Goal: Entertainment & Leisure: Browse casually

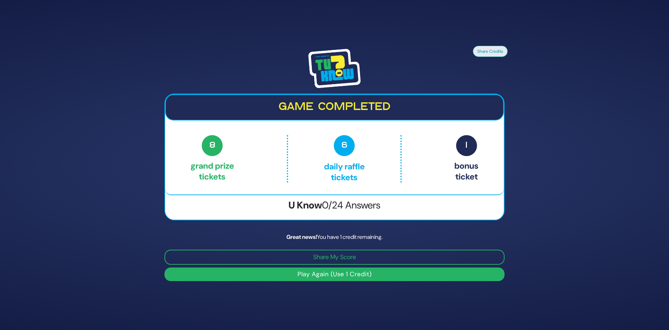
click at [335, 268] on button "Play Again (Use 1 Credit)" at bounding box center [335, 274] width 340 height 14
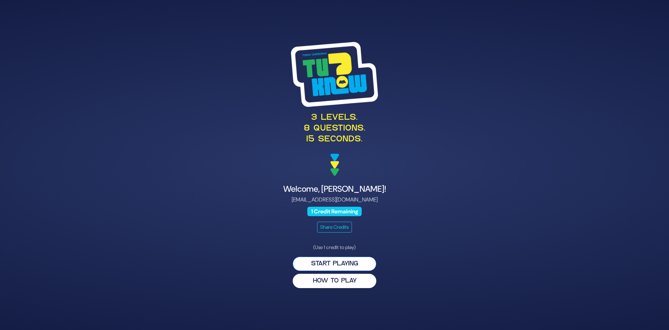
click at [332, 268] on button "Start Playing" at bounding box center [335, 263] width 84 height 14
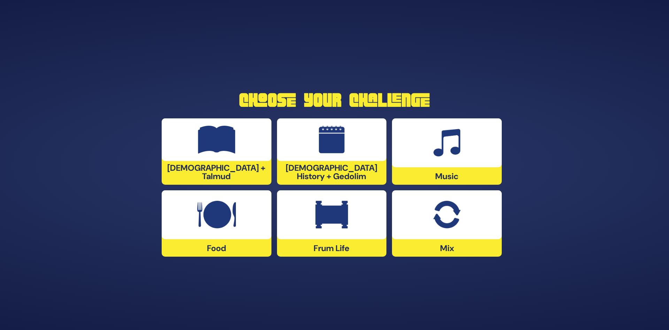
click at [331, 145] on img at bounding box center [332, 140] width 26 height 28
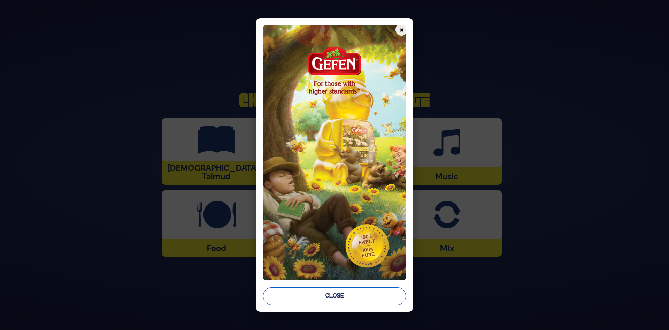
click at [343, 298] on button "Close" at bounding box center [334, 295] width 143 height 17
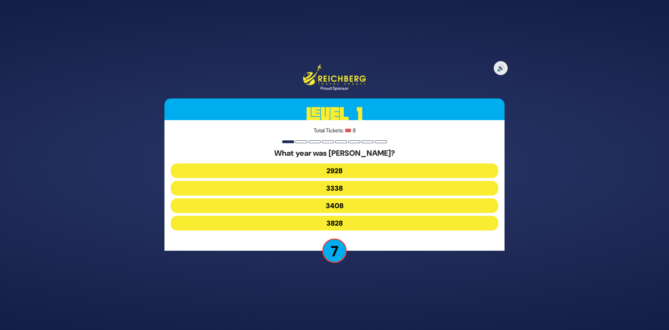
click at [336, 222] on button "3828" at bounding box center [335, 222] width 328 height 15
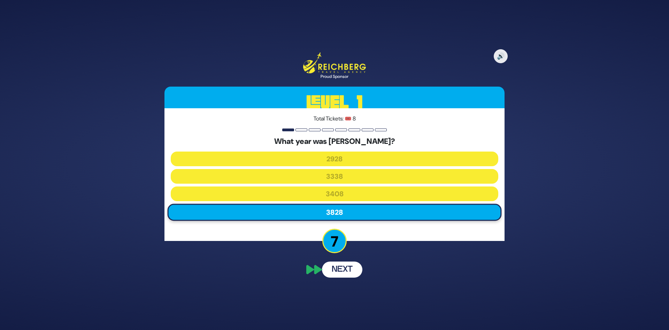
click at [344, 269] on button "Next" at bounding box center [342, 269] width 40 height 16
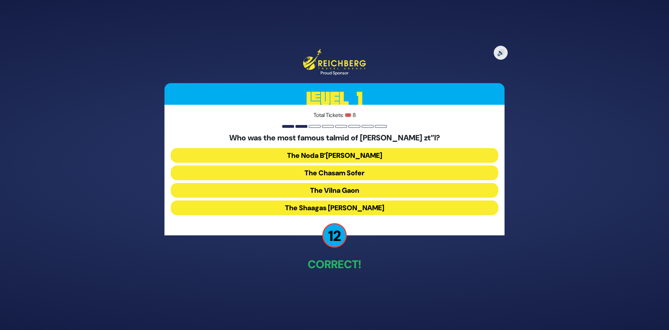
click at [352, 173] on button "The Chasam Sofer" at bounding box center [335, 172] width 328 height 15
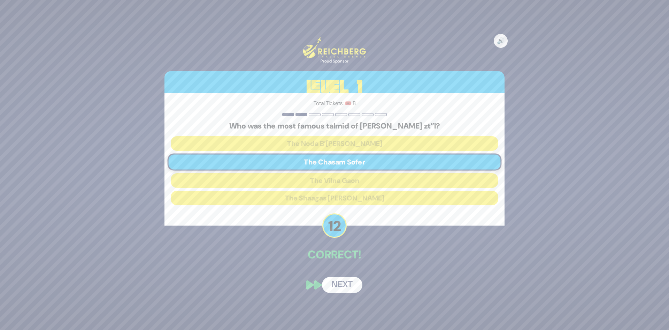
click at [342, 285] on button "Next" at bounding box center [342, 285] width 40 height 16
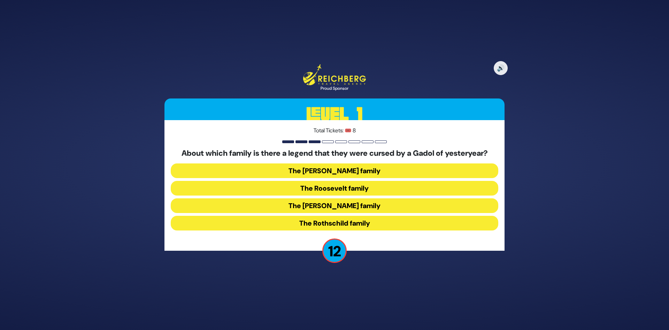
click at [346, 206] on button "The Kennedy family" at bounding box center [335, 205] width 328 height 15
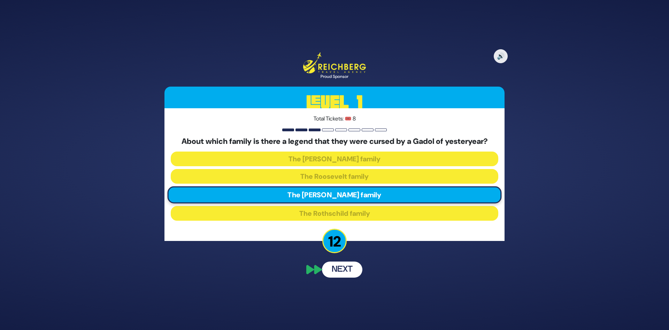
click at [342, 270] on button "Next" at bounding box center [342, 269] width 40 height 16
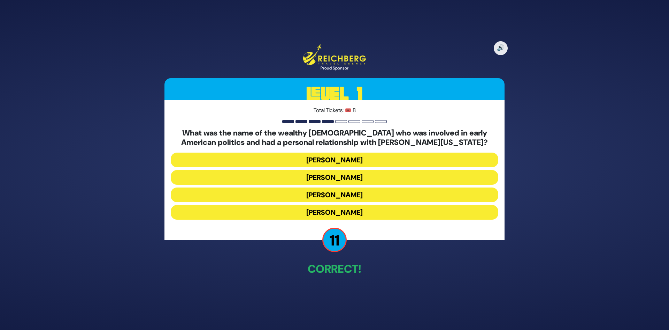
click at [350, 177] on button "Haym Salomon" at bounding box center [335, 177] width 328 height 15
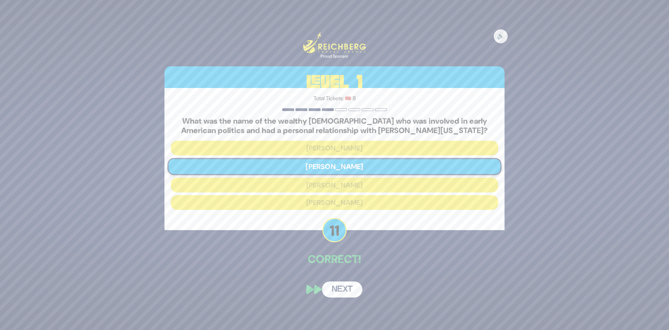
click at [351, 286] on button "Next" at bounding box center [342, 289] width 40 height 16
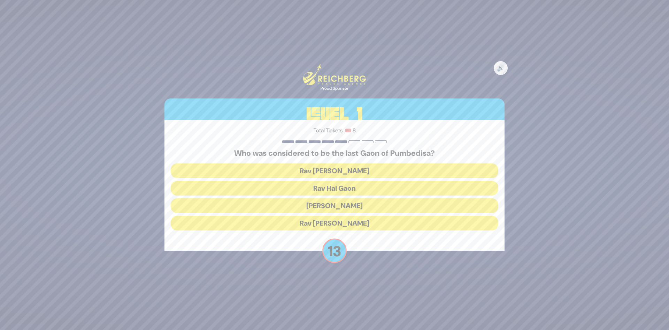
click at [338, 187] on button "Rav Hai Gaon" at bounding box center [335, 188] width 328 height 15
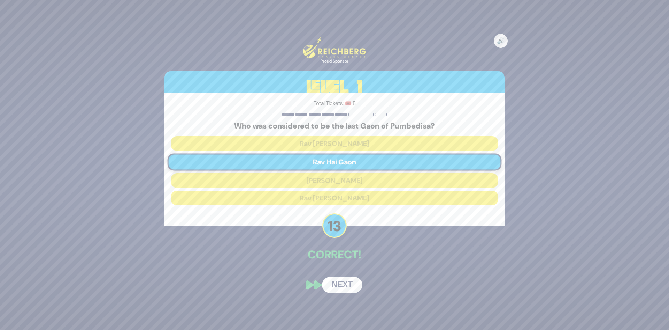
click at [339, 283] on button "Next" at bounding box center [342, 285] width 40 height 16
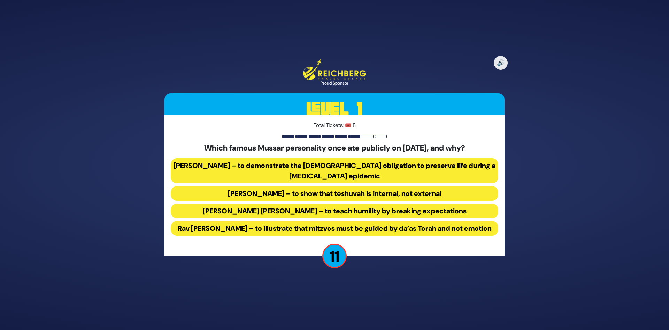
click at [243, 164] on button "Rav Yisroel Salanter – to demonstrate the halachic obligation to preserve life …" at bounding box center [335, 170] width 328 height 25
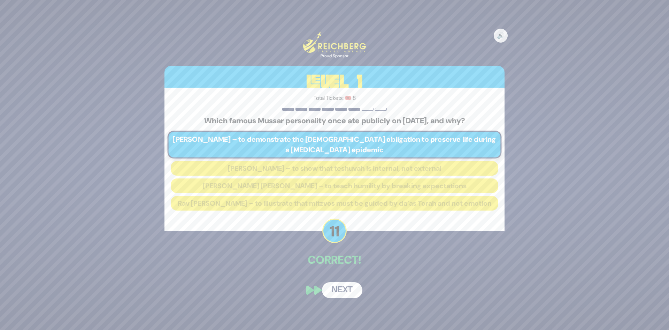
click at [348, 290] on button "Next" at bounding box center [342, 290] width 40 height 16
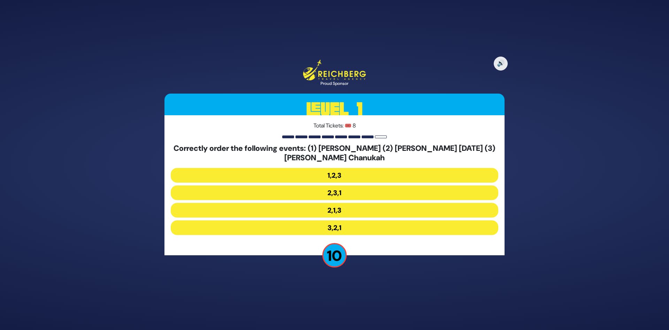
click at [366, 209] on button "2,1,3" at bounding box center [335, 210] width 328 height 15
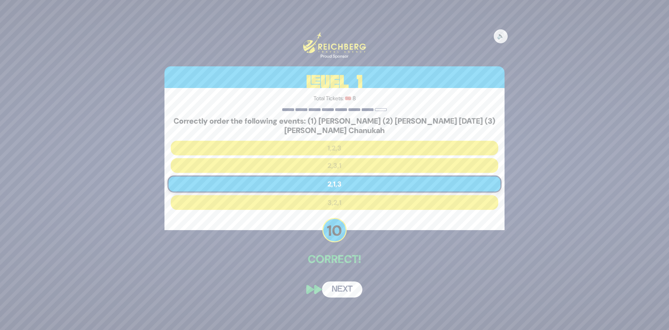
click at [347, 277] on div "🔊 Proud Sponsor Level 1 Total Tickets: 🎟️ 8 Correctly order the following event…" at bounding box center [334, 164] width 357 height 281
click at [363, 290] on div "🔊 Proud Sponsor Level 1 Total Tickets: 🎟️ 8 Correctly order the following event…" at bounding box center [334, 164] width 357 height 281
click at [353, 290] on button "Next" at bounding box center [342, 289] width 40 height 16
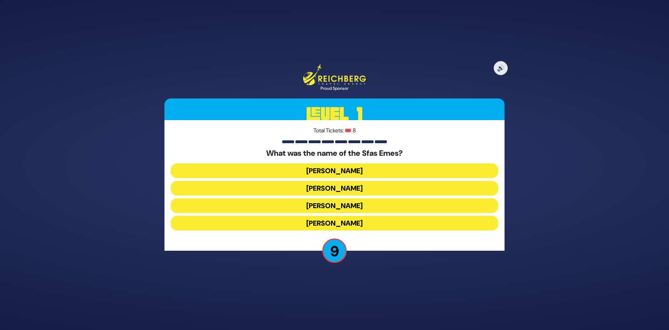
click at [334, 191] on button "Avraham Mordechai" at bounding box center [335, 188] width 328 height 15
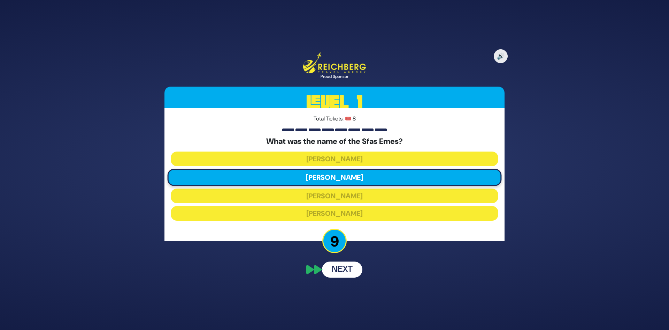
click at [345, 275] on button "Next" at bounding box center [342, 269] width 40 height 16
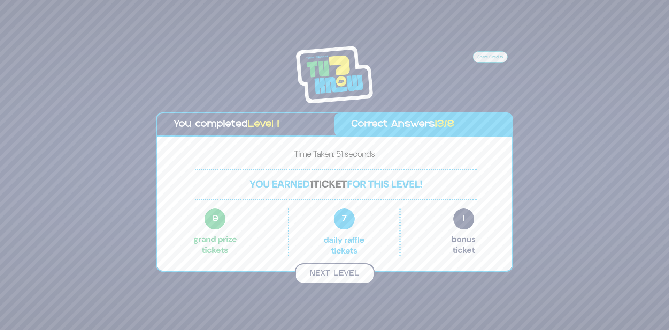
click at [353, 279] on button "Next Level" at bounding box center [335, 273] width 80 height 21
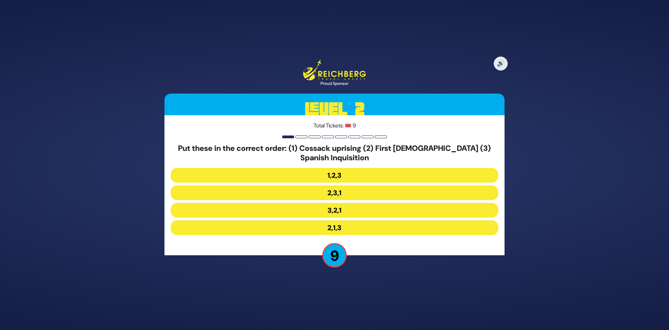
click at [349, 191] on button "2,3,1" at bounding box center [335, 192] width 328 height 15
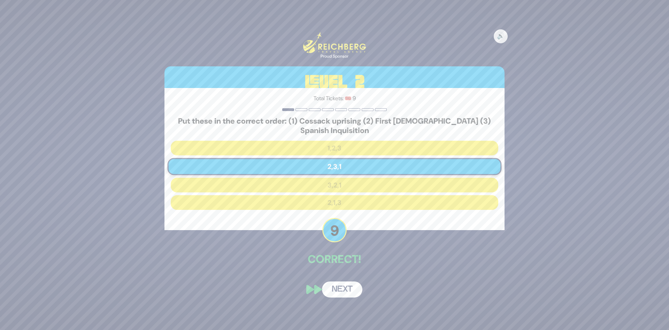
click at [346, 272] on div "🔊 Proud Sponsor Level 2 Total Tickets: 🎟️ 9 Put these in the correct order: (1)…" at bounding box center [334, 164] width 357 height 281
click at [338, 296] on button "Next" at bounding box center [342, 289] width 40 height 16
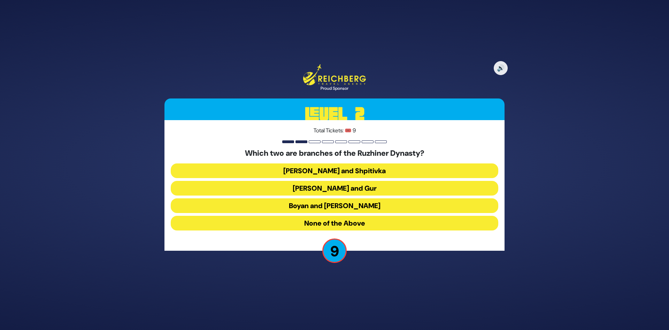
click at [376, 206] on button "Boyan and Sadigura" at bounding box center [335, 205] width 328 height 15
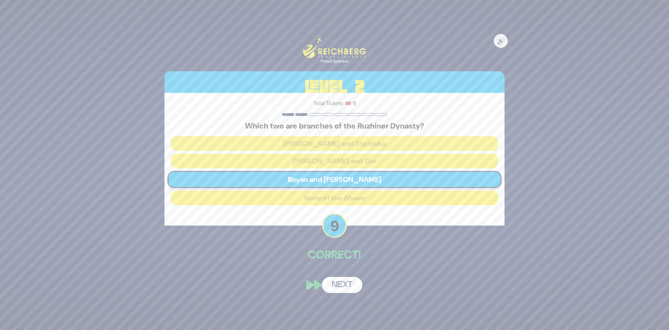
click at [333, 283] on button "Next" at bounding box center [342, 285] width 40 height 16
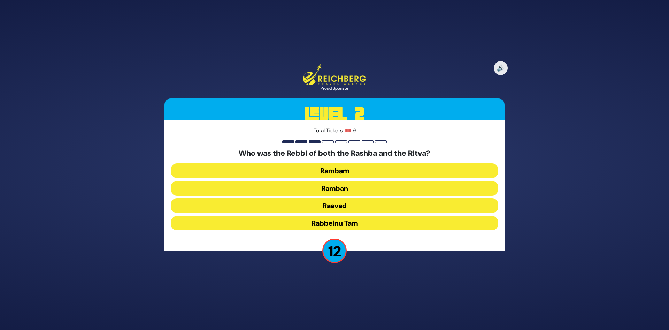
click at [353, 187] on button "Ramban" at bounding box center [335, 188] width 328 height 15
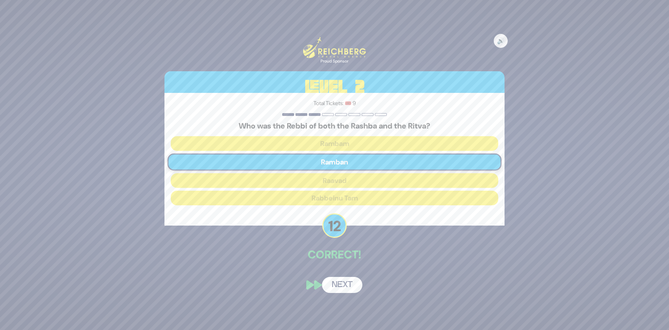
click at [355, 288] on button "Next" at bounding box center [342, 285] width 40 height 16
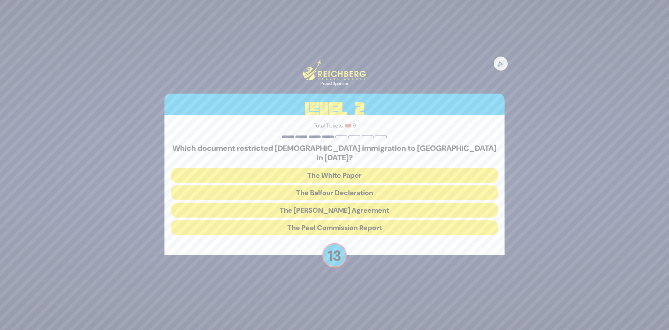
click at [372, 171] on button "The White Paper" at bounding box center [335, 175] width 328 height 15
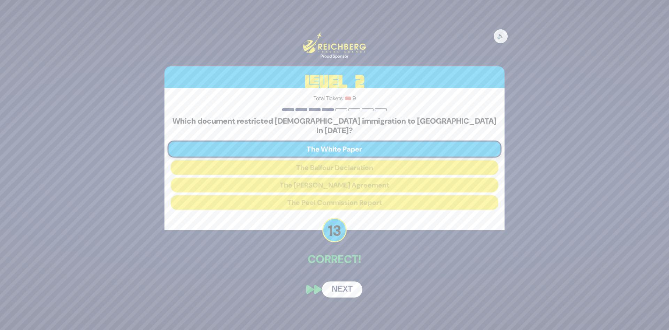
click at [348, 282] on button "Next" at bounding box center [342, 289] width 40 height 16
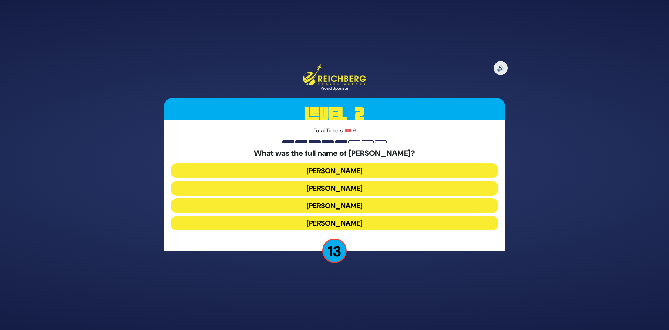
click at [336, 171] on button "Elimelech Gavriel" at bounding box center [335, 170] width 328 height 15
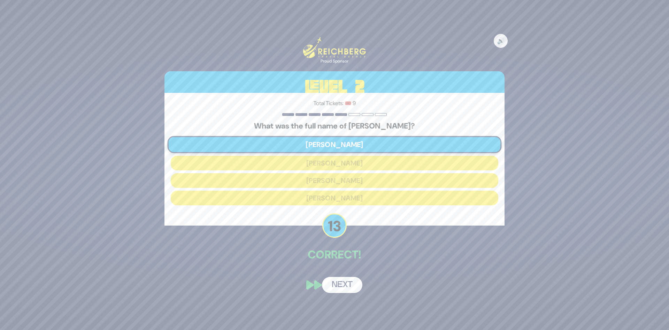
click at [351, 287] on button "Next" at bounding box center [342, 285] width 40 height 16
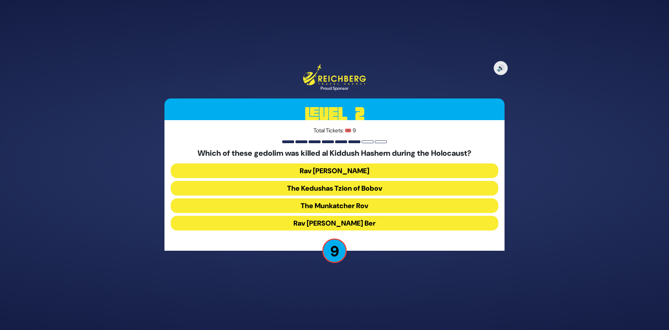
click at [347, 188] on button "The Kedushas Tzion of Bobov" at bounding box center [335, 188] width 328 height 15
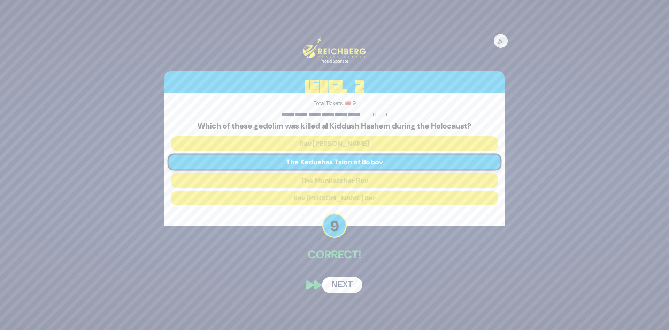
click at [339, 281] on button "Next" at bounding box center [342, 285] width 40 height 16
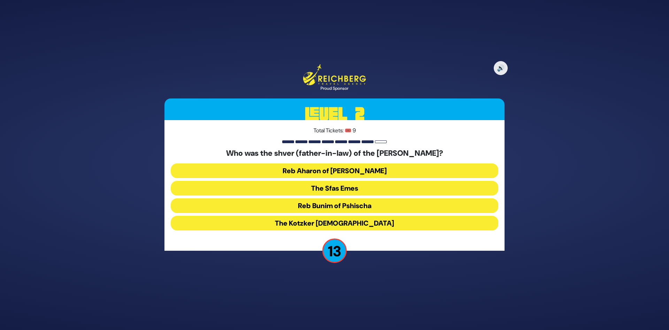
click at [333, 223] on button "The Kotzker Rebbe" at bounding box center [335, 222] width 328 height 15
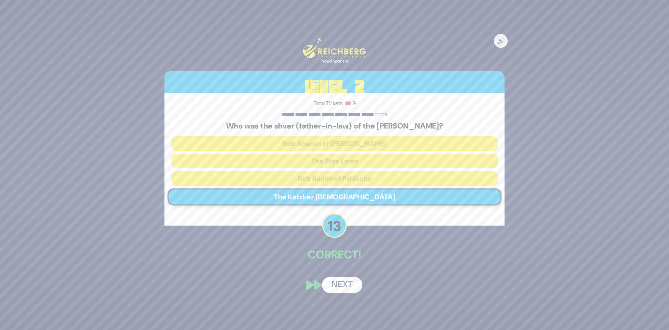
click at [353, 281] on button "Next" at bounding box center [342, 285] width 40 height 16
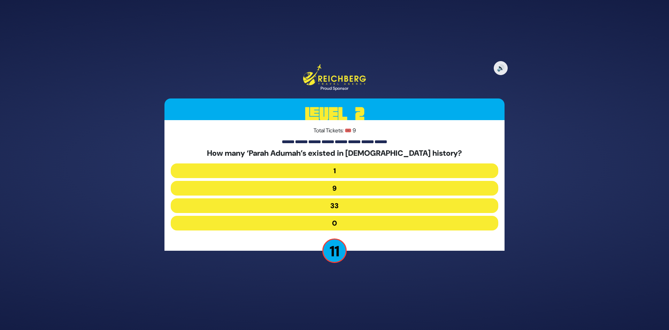
click at [363, 188] on button "9" at bounding box center [335, 188] width 328 height 15
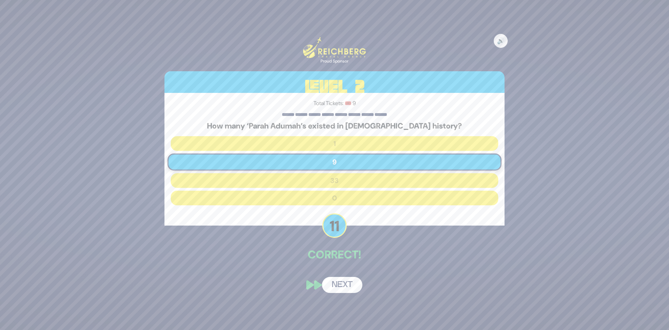
click at [350, 283] on button "Next" at bounding box center [342, 285] width 40 height 16
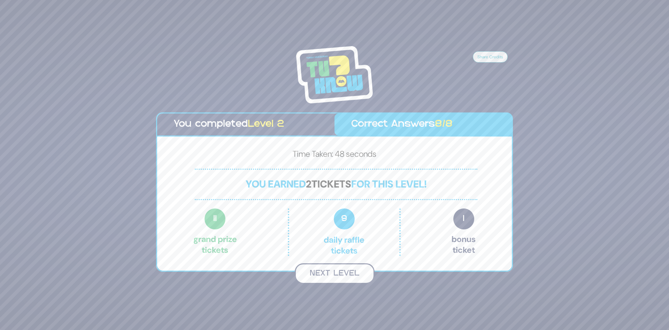
click at [347, 275] on button "Next Level" at bounding box center [335, 273] width 80 height 21
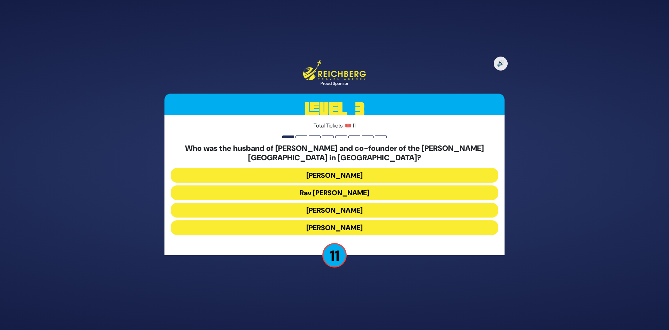
click at [334, 197] on button "Rav Boruch Kaplan" at bounding box center [335, 192] width 328 height 15
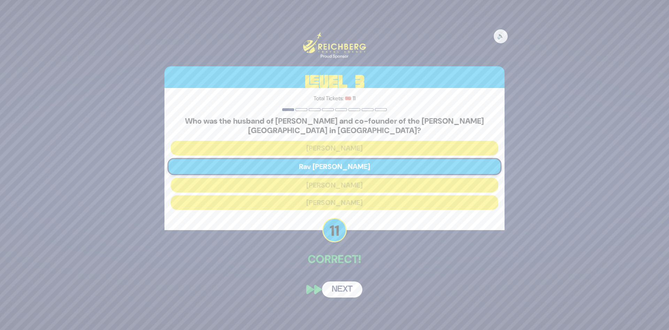
click at [335, 287] on button "Next" at bounding box center [342, 289] width 40 height 16
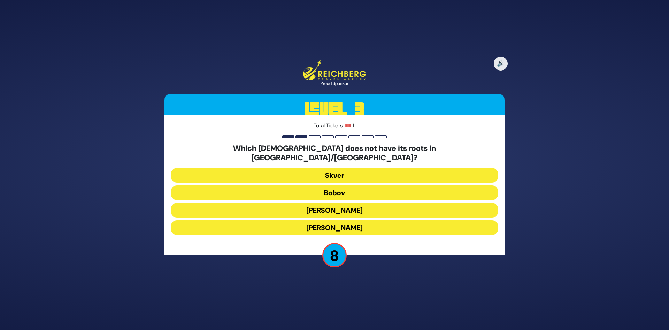
click at [334, 170] on button "Skver" at bounding box center [335, 175] width 328 height 15
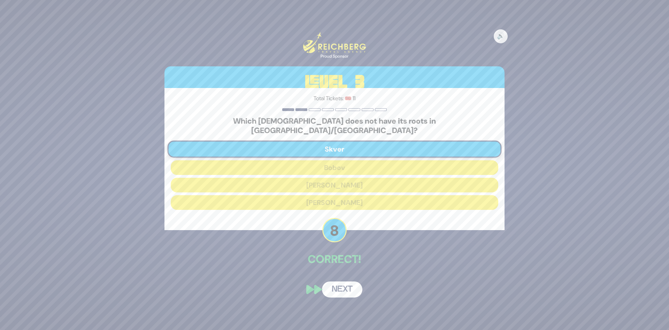
click at [347, 282] on button "Next" at bounding box center [342, 289] width 40 height 16
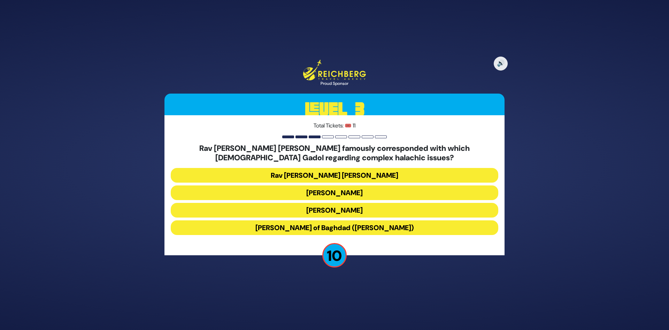
click at [330, 227] on button "Rav Yosef Chaim of Baghdad (Ben Ish Chai)" at bounding box center [335, 227] width 328 height 15
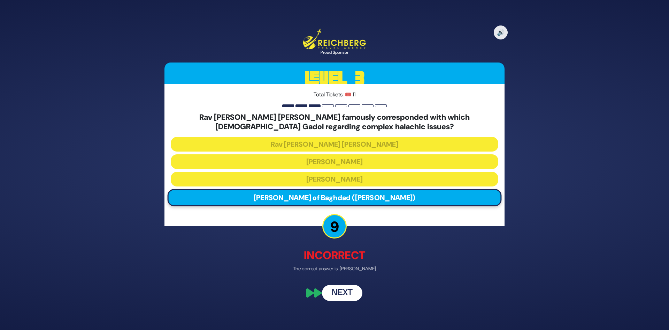
click at [336, 290] on button "Next" at bounding box center [342, 293] width 40 height 16
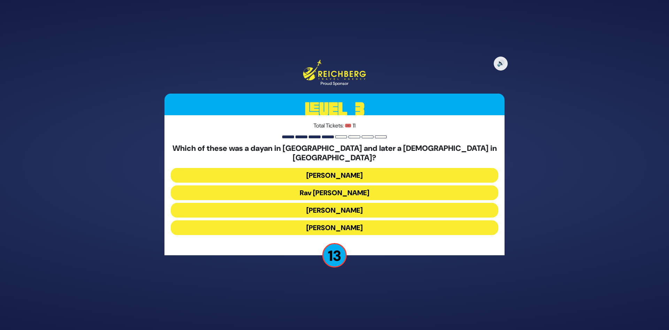
click at [391, 171] on button "Rav Yisroel Zev Gustman" at bounding box center [335, 175] width 328 height 15
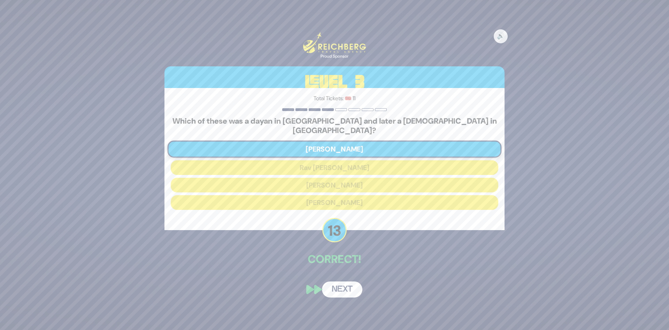
click at [345, 287] on button "Next" at bounding box center [342, 289] width 40 height 16
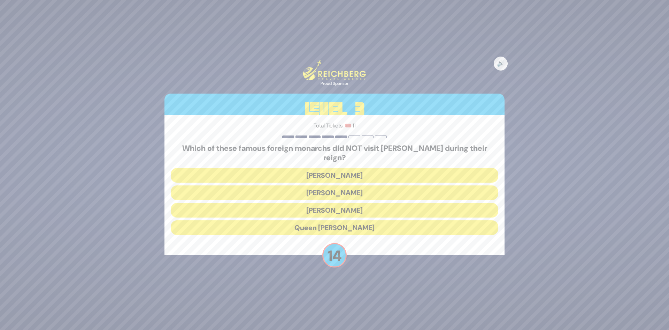
click at [341, 226] on button "Queen Elizabeth II" at bounding box center [335, 227] width 328 height 15
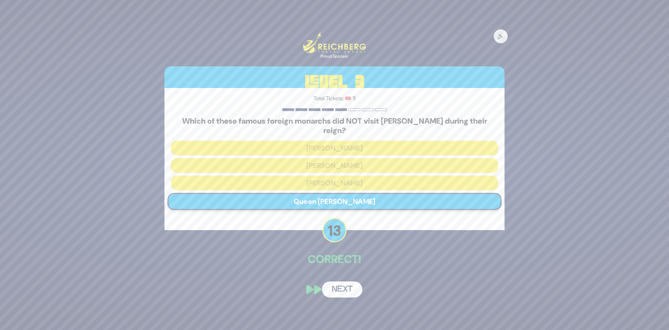
click at [342, 284] on button "Next" at bounding box center [342, 289] width 40 height 16
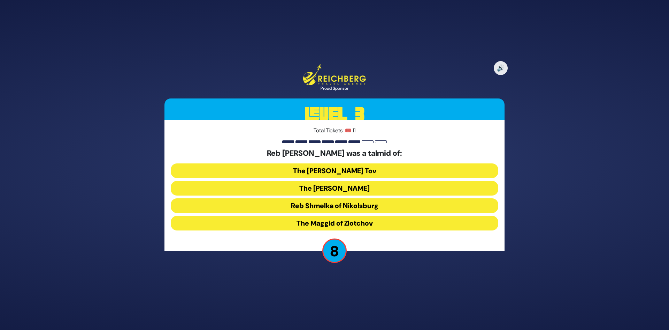
click at [317, 206] on button "Reb Shmelka of Nikolsburg" at bounding box center [335, 205] width 328 height 15
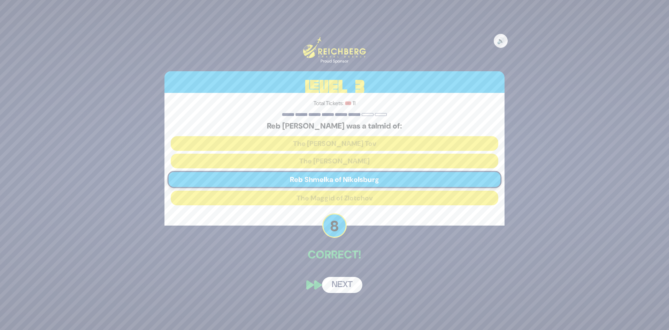
drag, startPoint x: 340, startPoint y: 280, endPoint x: 339, endPoint y: 284, distance: 4.2
click at [339, 285] on button "Next" at bounding box center [342, 285] width 40 height 16
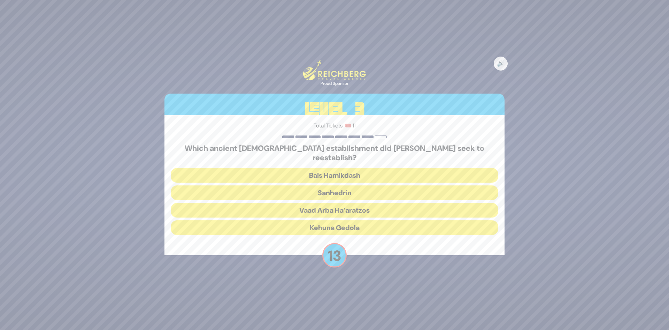
click at [345, 187] on button "Sanhedrin" at bounding box center [335, 192] width 328 height 15
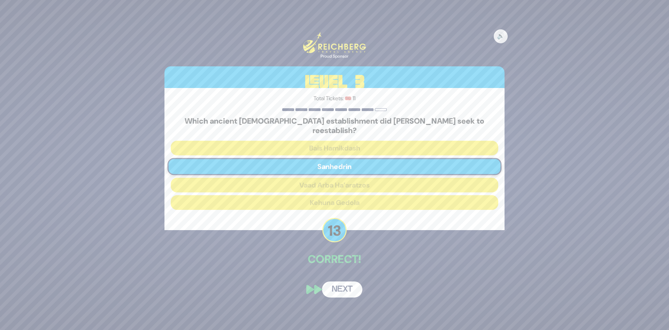
click at [341, 288] on button "Next" at bounding box center [342, 289] width 40 height 16
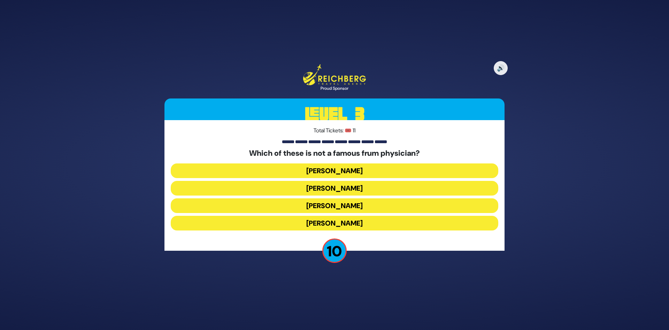
click at [340, 222] on button "Dr. Shayowitz" at bounding box center [335, 222] width 328 height 15
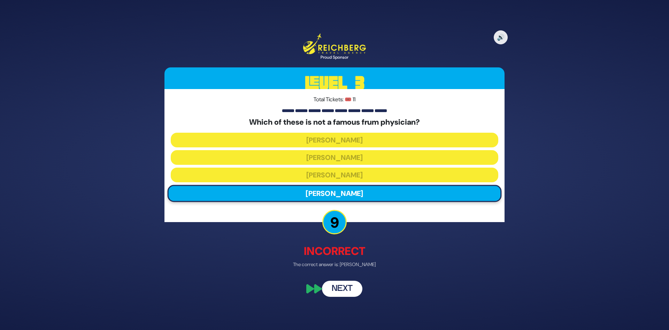
click at [348, 286] on button "Next" at bounding box center [342, 288] width 40 height 16
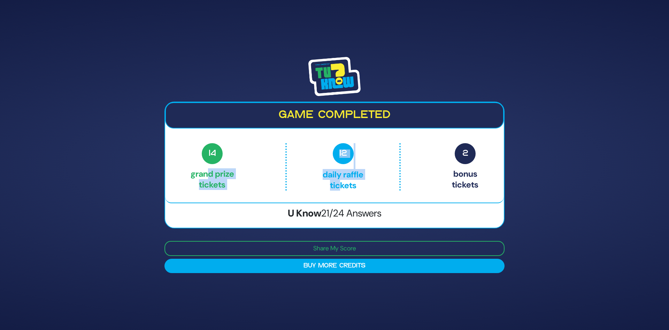
drag, startPoint x: 255, startPoint y: 187, endPoint x: 209, endPoint y: 175, distance: 47.3
click at [209, 175] on div "14 Grand Prize tickets 12 Daily Raffle tickets 2 Bonus tickets" at bounding box center [335, 166] width 288 height 47
click at [209, 175] on p "14 Grand Prize tickets" at bounding box center [213, 166] width 44 height 47
